Goal: Transaction & Acquisition: Purchase product/service

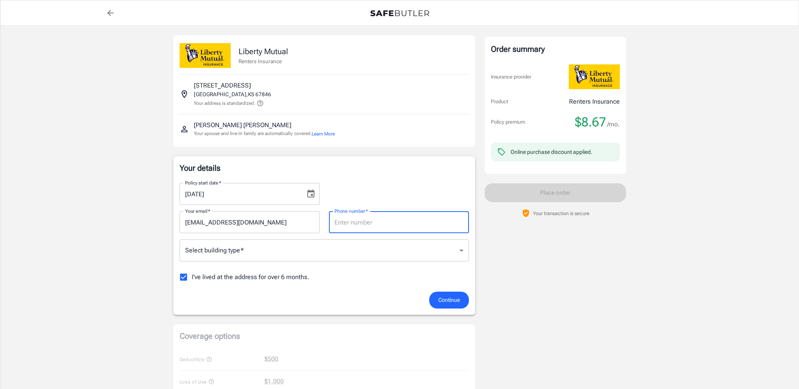
click at [402, 213] on input "Phone number   *" at bounding box center [399, 222] width 140 height 22
type input "9546070514"
click at [387, 245] on body "Policy premium $ 8.67 /mo Liberty Mutual Renters Insurance [STREET_ADDRESS] You…" at bounding box center [399, 371] width 799 height 743
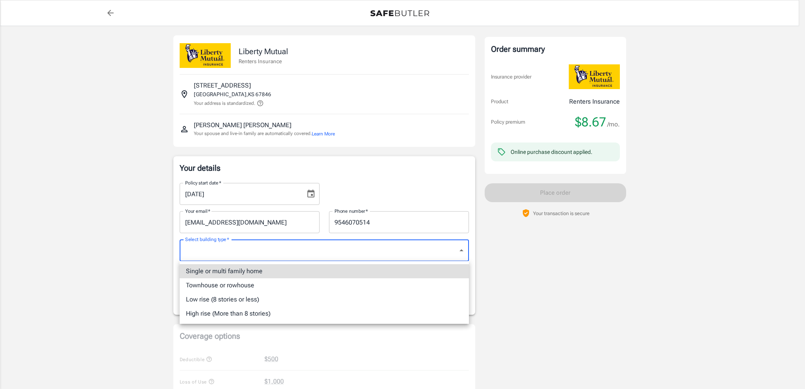
click at [365, 272] on li "Single or multi family home" at bounding box center [324, 271] width 289 height 14
type input "singlefamily"
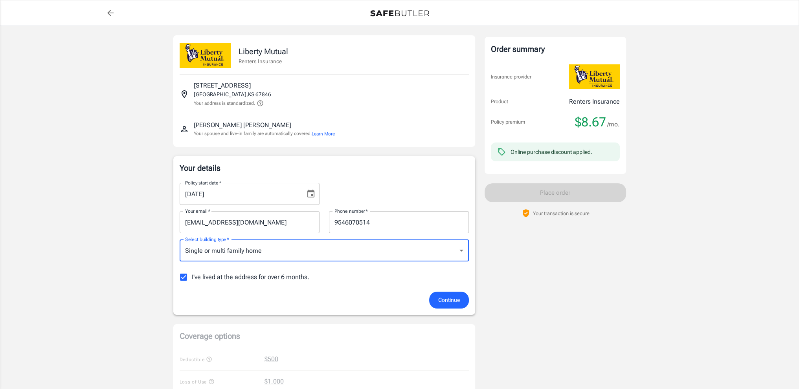
click at [292, 278] on span "I've lived at the address for over 6 months." at bounding box center [251, 277] width 118 height 9
click at [192, 278] on input "I've lived at the address for over 6 months." at bounding box center [183, 277] width 17 height 17
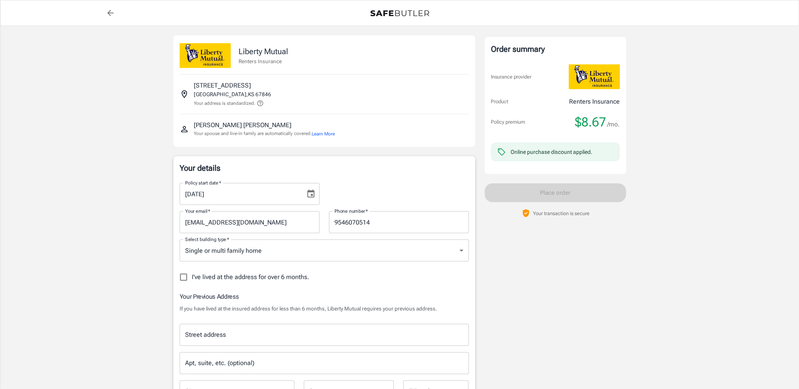
click at [292, 278] on span "I've lived at the address for over 6 months." at bounding box center [251, 277] width 118 height 9
click at [192, 278] on input "I've lived at the address for over 6 months." at bounding box center [183, 277] width 17 height 17
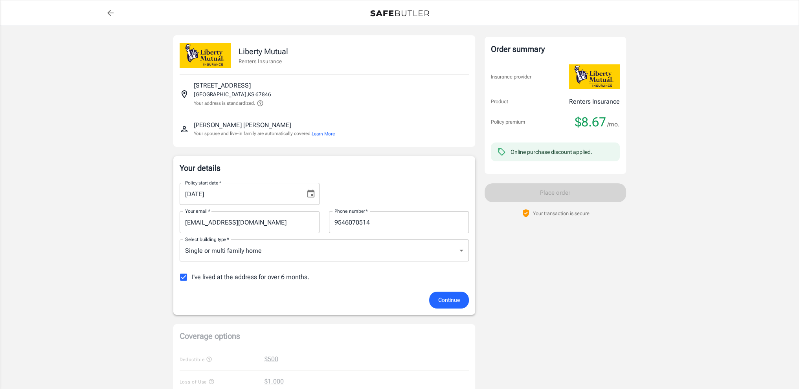
click at [292, 278] on span "I've lived at the address for over 6 months." at bounding box center [251, 277] width 118 height 9
click at [192, 278] on input "I've lived at the address for over 6 months." at bounding box center [183, 277] width 17 height 17
checkbox input "false"
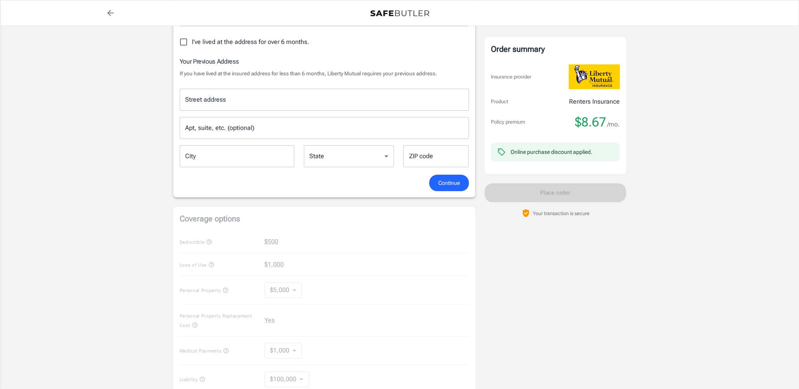
scroll to position [157, 0]
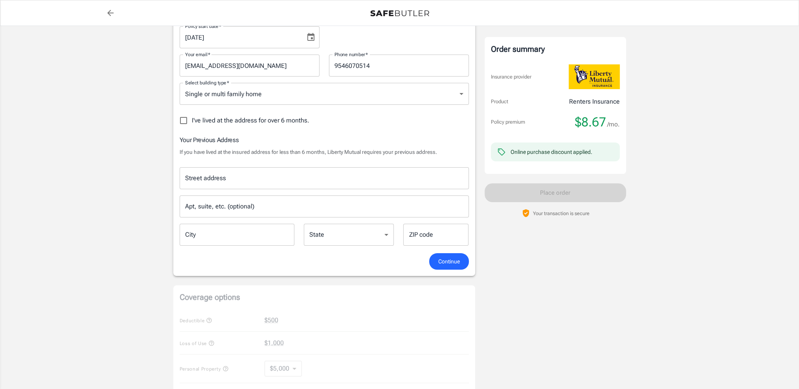
click at [362, 175] on input "Street address" at bounding box center [324, 178] width 282 height 15
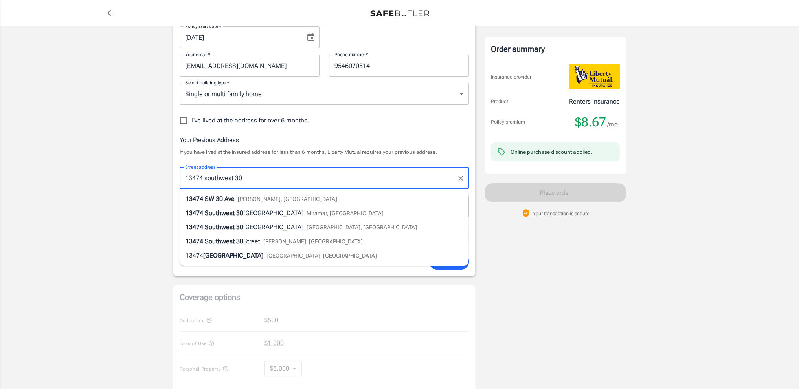
click at [369, 210] on li "[STREET_ADDRESS]" at bounding box center [323, 213] width 289 height 14
type input "[STREET_ADDRESS]"
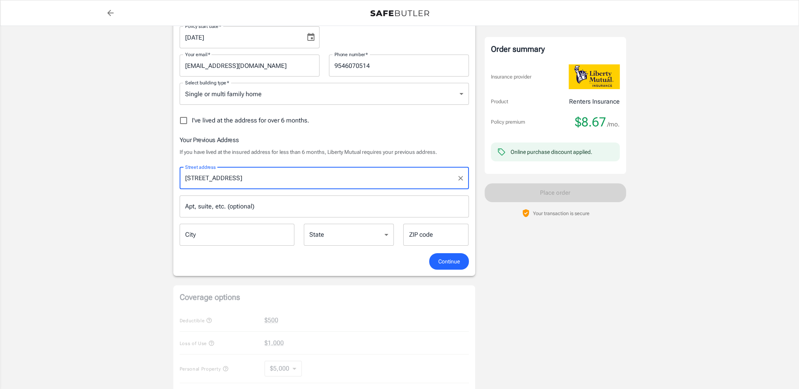
type input "Miramar"
select select "FL"
type input "33027"
type input "[STREET_ADDRESS]"
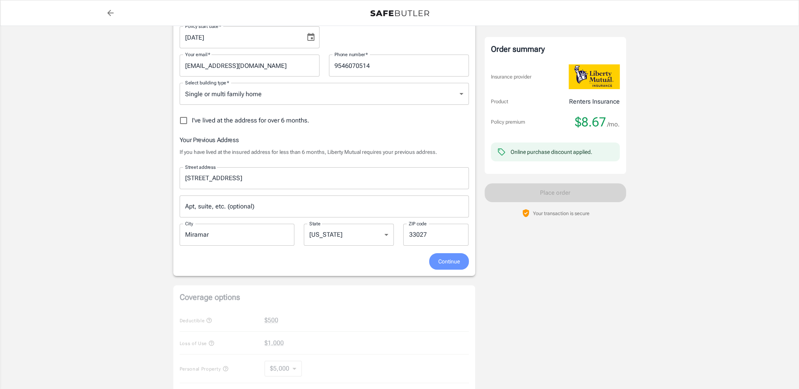
click at [434, 257] on button "Continue" at bounding box center [449, 261] width 40 height 17
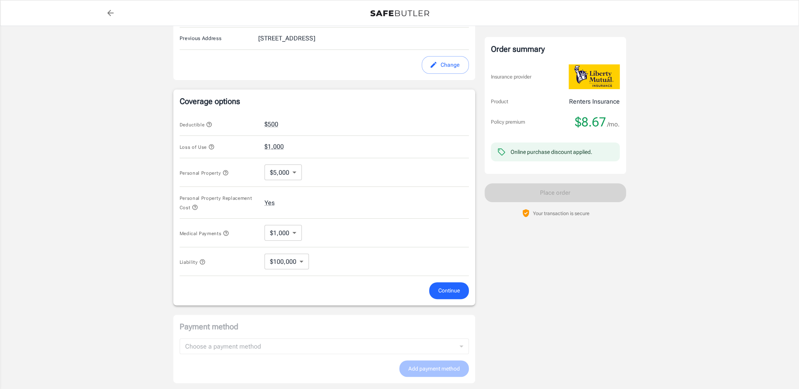
scroll to position [266, 0]
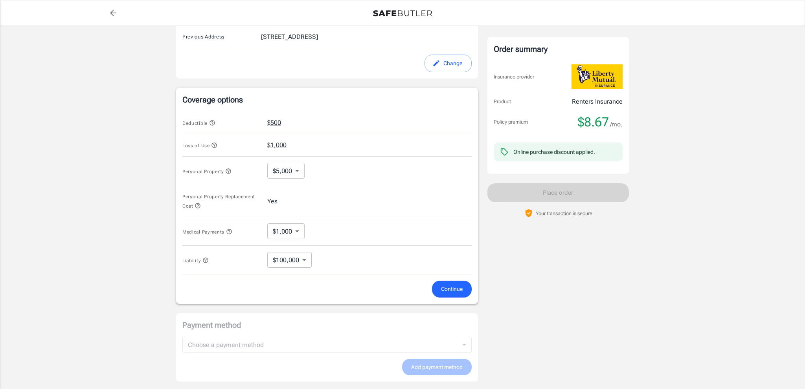
click at [288, 231] on body "Policy premium $ 8.67 /mo Liberty Mutual Renters Insurance [STREET_ADDRESS] You…" at bounding box center [402, 120] width 805 height 773
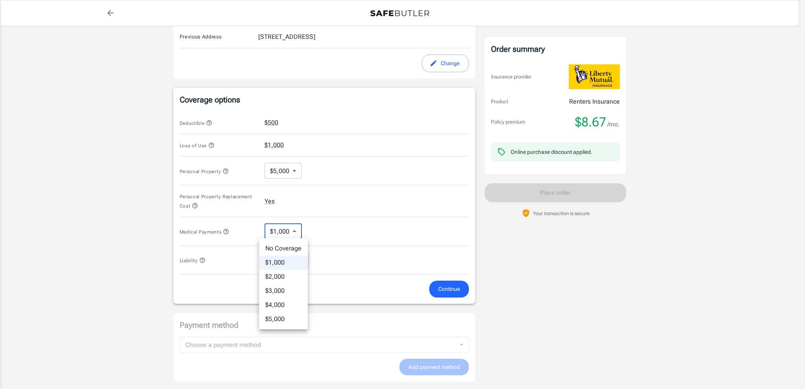
click at [290, 248] on li "No Coverage" at bounding box center [283, 249] width 49 height 14
type input "No Coverage"
click at [296, 262] on body "Policy premium $ 8.67 /mo Liberty Mutual Renters Insurance [STREET_ADDRESS] You…" at bounding box center [402, 120] width 805 height 773
click at [296, 260] on div at bounding box center [402, 194] width 805 height 389
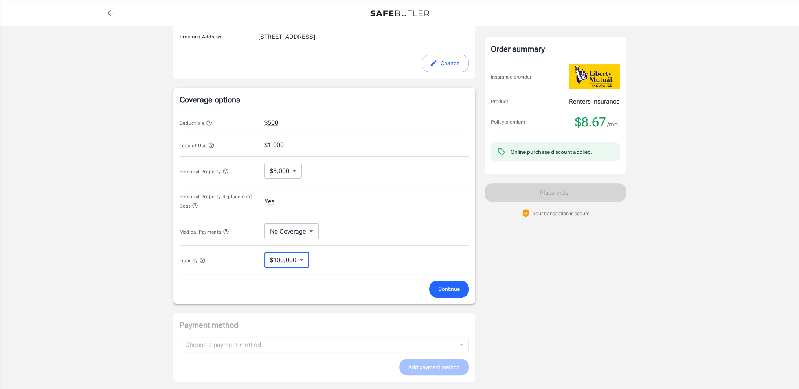
click at [273, 204] on button "Yes" at bounding box center [269, 201] width 10 height 9
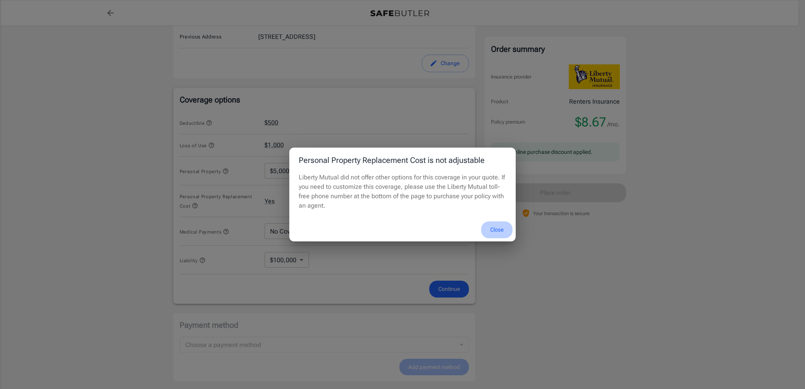
click at [493, 230] on button "Close" at bounding box center [496, 230] width 31 height 17
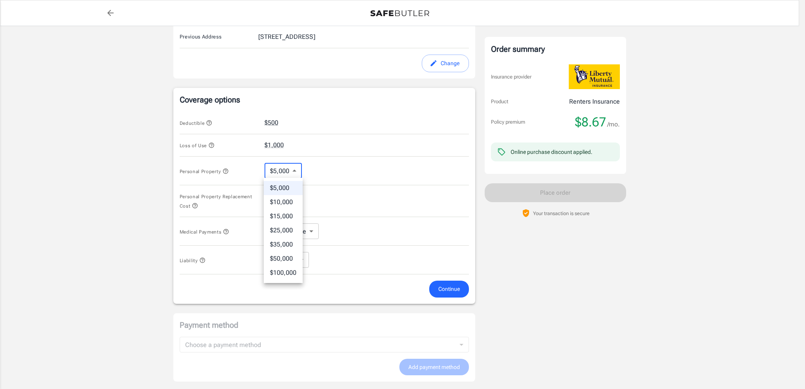
click at [292, 173] on body "Policy premium $ 8.67 /mo Liberty Mutual Renters Insurance [STREET_ADDRESS] You…" at bounding box center [402, 120] width 805 height 773
click at [292, 173] on div at bounding box center [402, 194] width 805 height 389
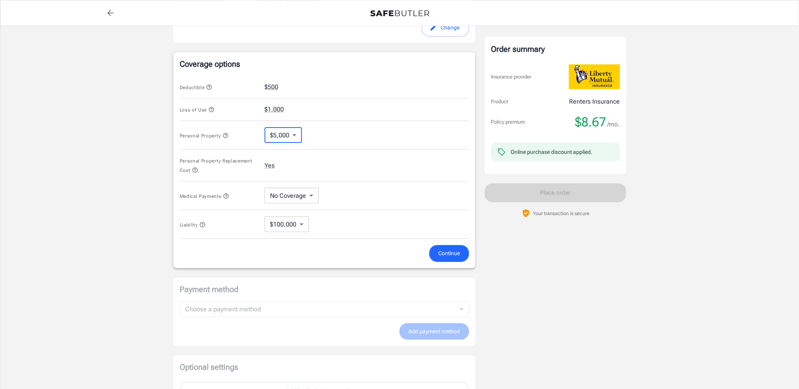
scroll to position [345, 0]
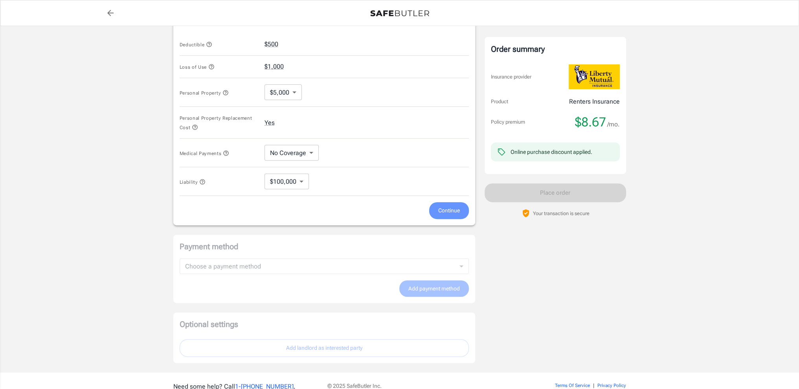
click at [432, 213] on button "Continue" at bounding box center [449, 210] width 40 height 17
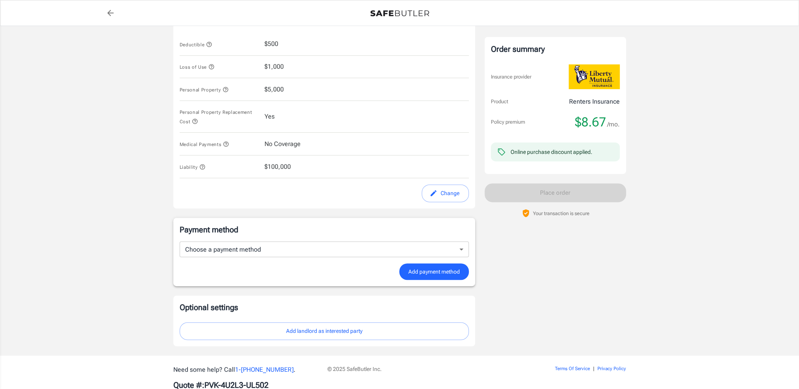
scroll to position [365, 0]
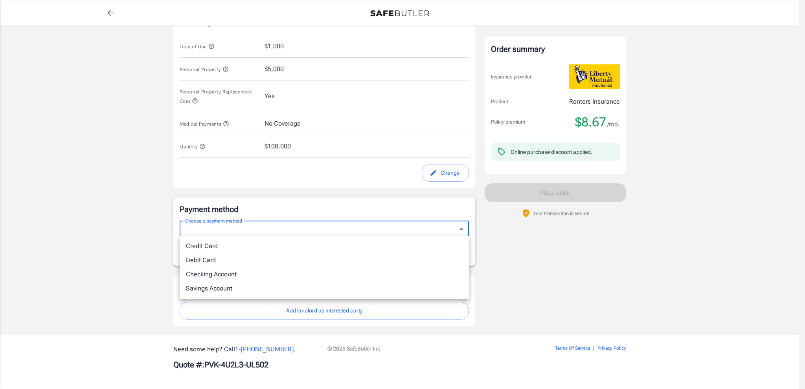
click at [444, 230] on body "Policy premium $ 8.67 /mo Liberty Mutual Renters Insurance [STREET_ADDRESS] You…" at bounding box center [402, 13] width 805 height 756
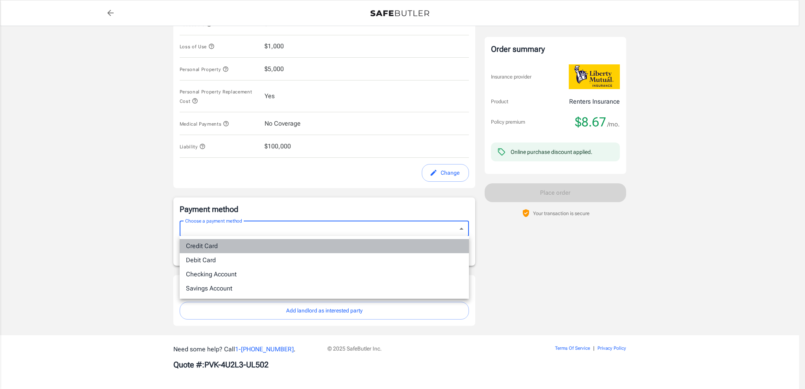
click at [428, 246] on li "Credit Card" at bounding box center [324, 246] width 289 height 14
type input "credit"
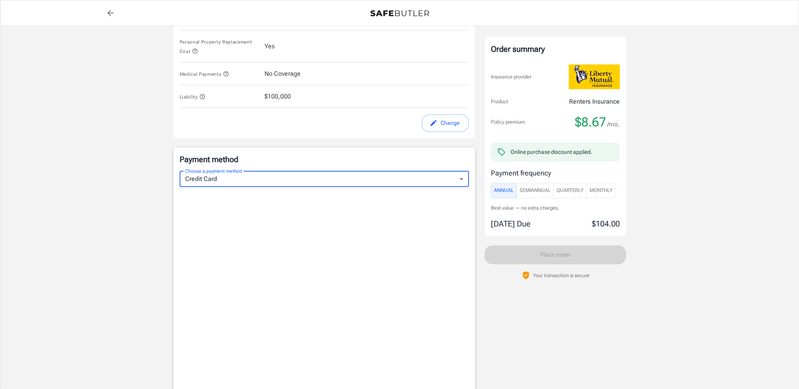
scroll to position [407, 0]
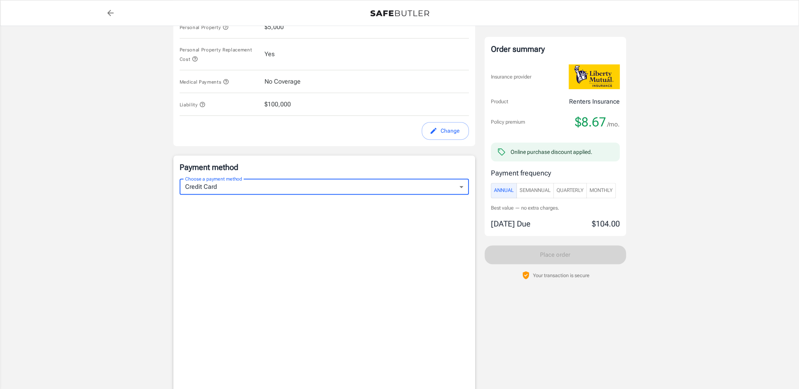
click at [594, 191] on span "Monthly" at bounding box center [600, 190] width 23 height 9
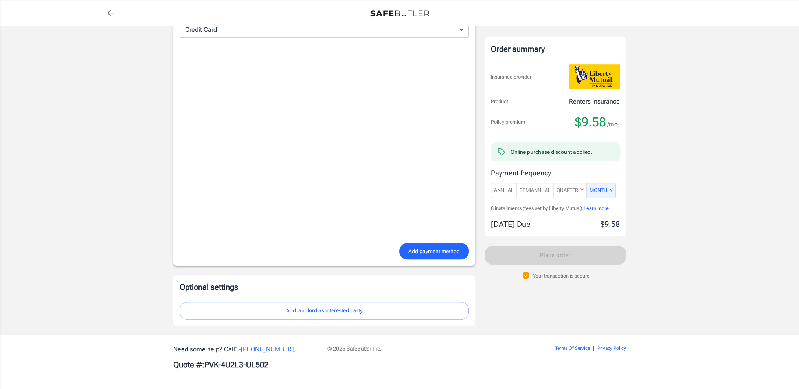
scroll to position [486, 0]
